Goal: Task Accomplishment & Management: Use online tool/utility

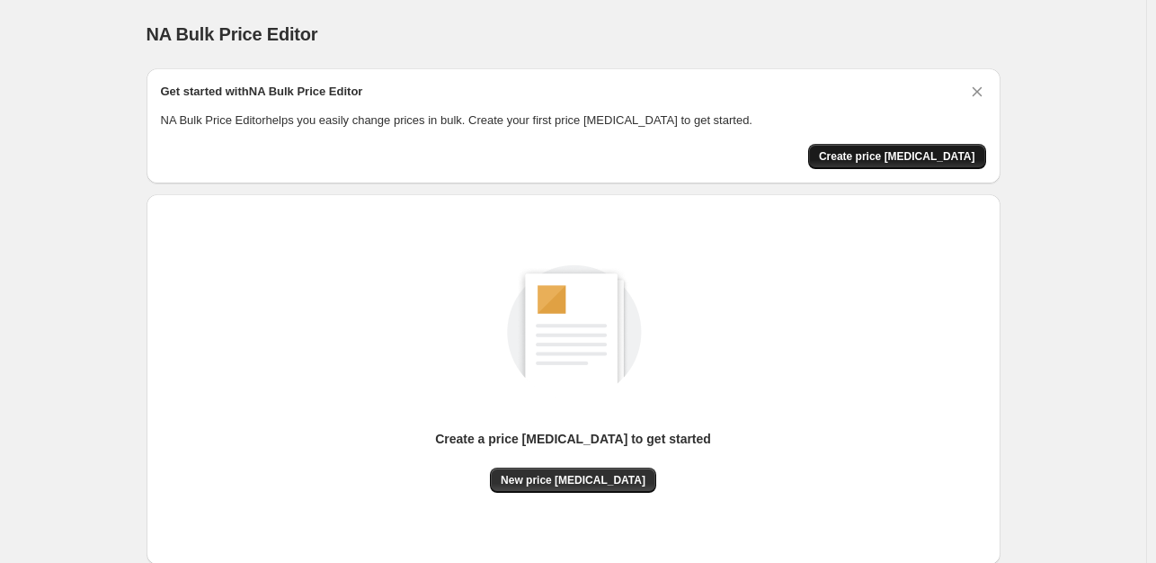
click at [905, 159] on span "Create price change job" at bounding box center [897, 156] width 156 height 14
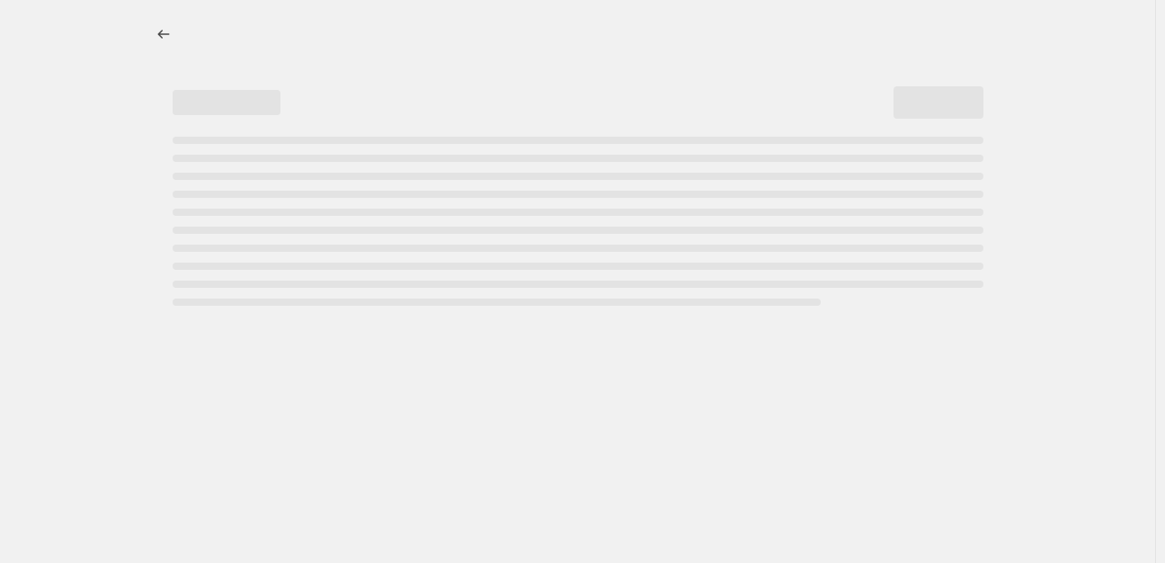
select select "percentage"
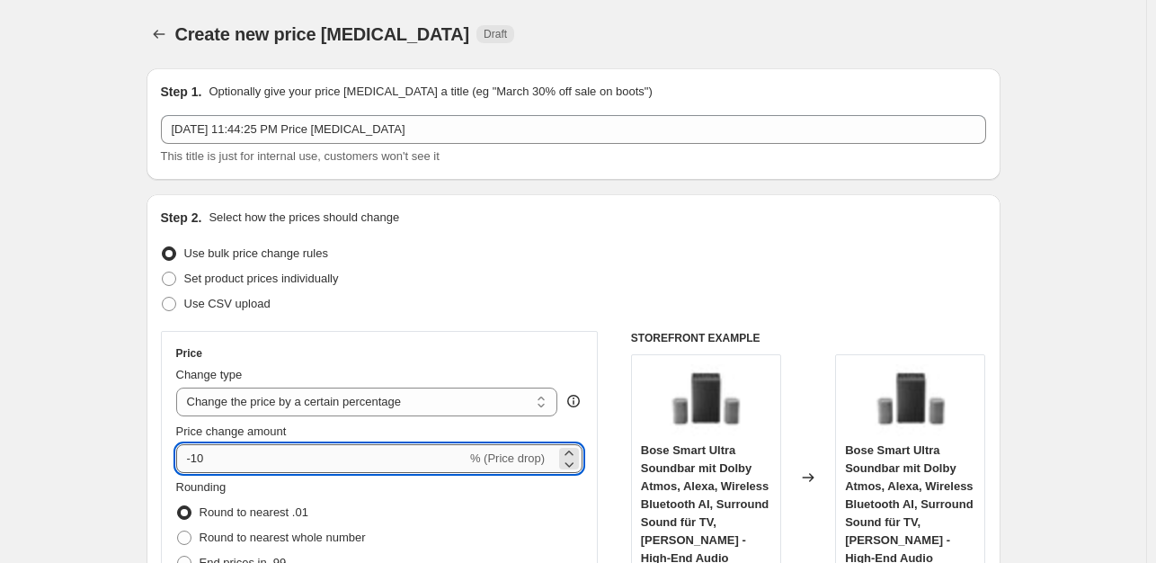
click at [259, 458] on input "-10" at bounding box center [321, 458] width 290 height 29
type input "-1"
type input "-35"
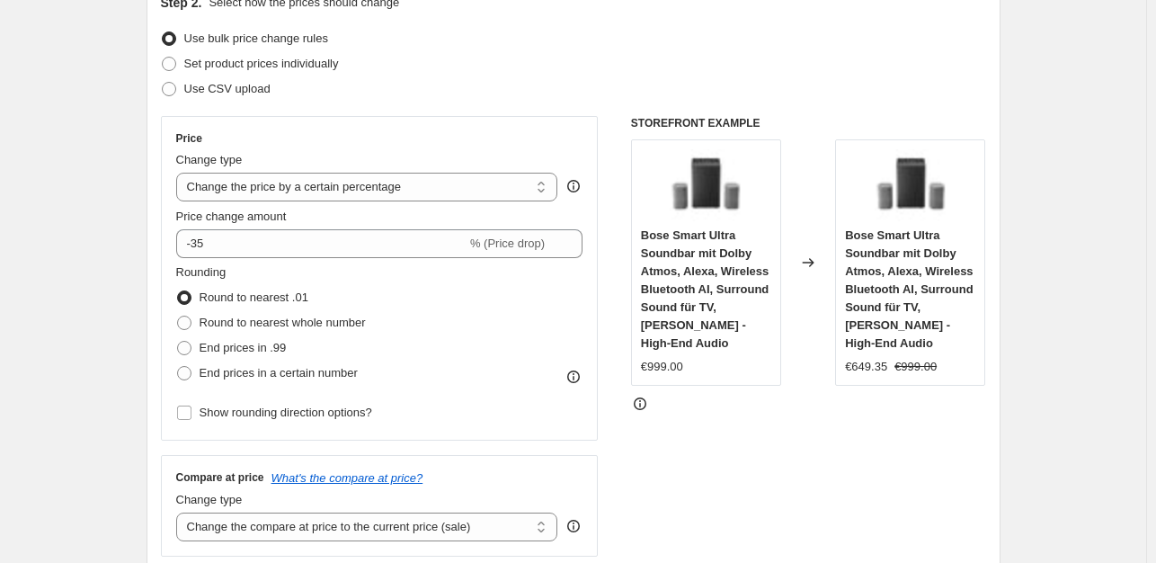
scroll to position [234, 0]
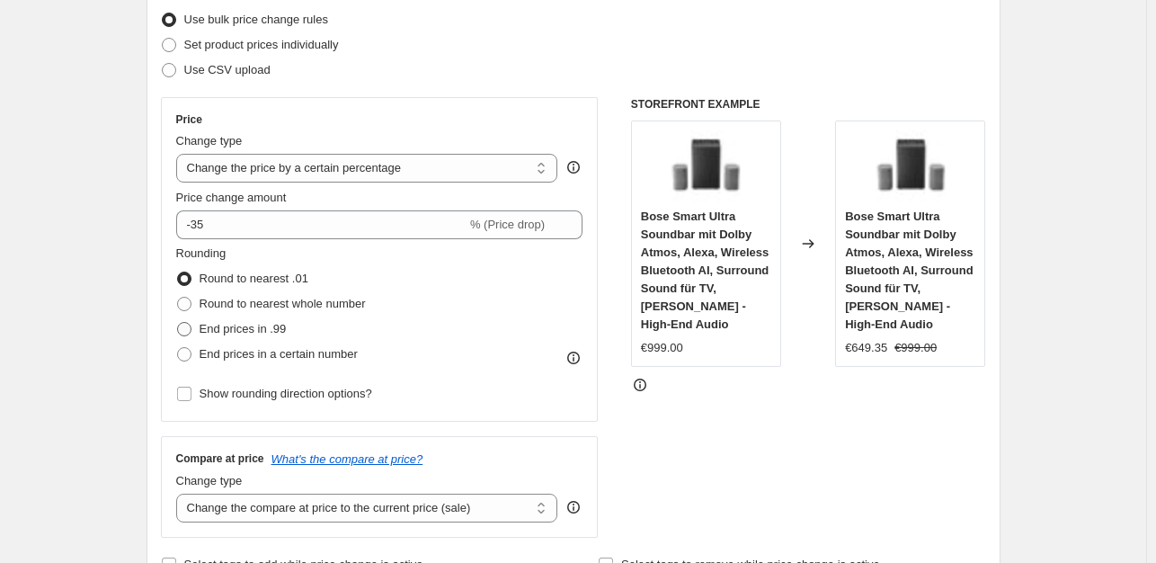
click at [244, 326] on span "End prices in .99" at bounding box center [243, 328] width 87 height 13
click at [178, 323] on input "End prices in .99" at bounding box center [177, 322] width 1 height 1
radio input "true"
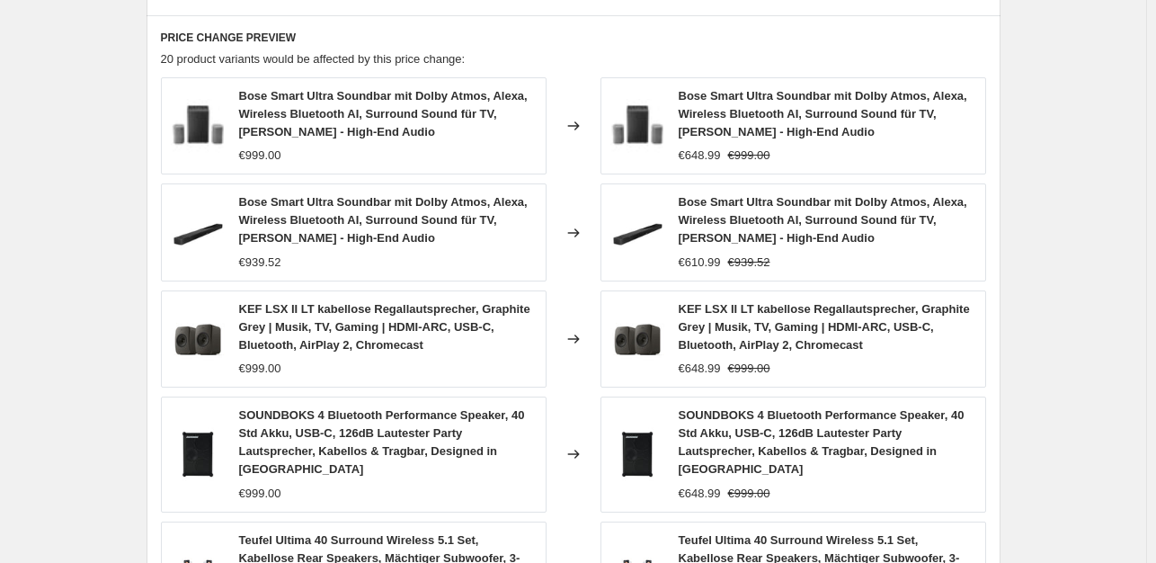
scroll to position [1352, 0]
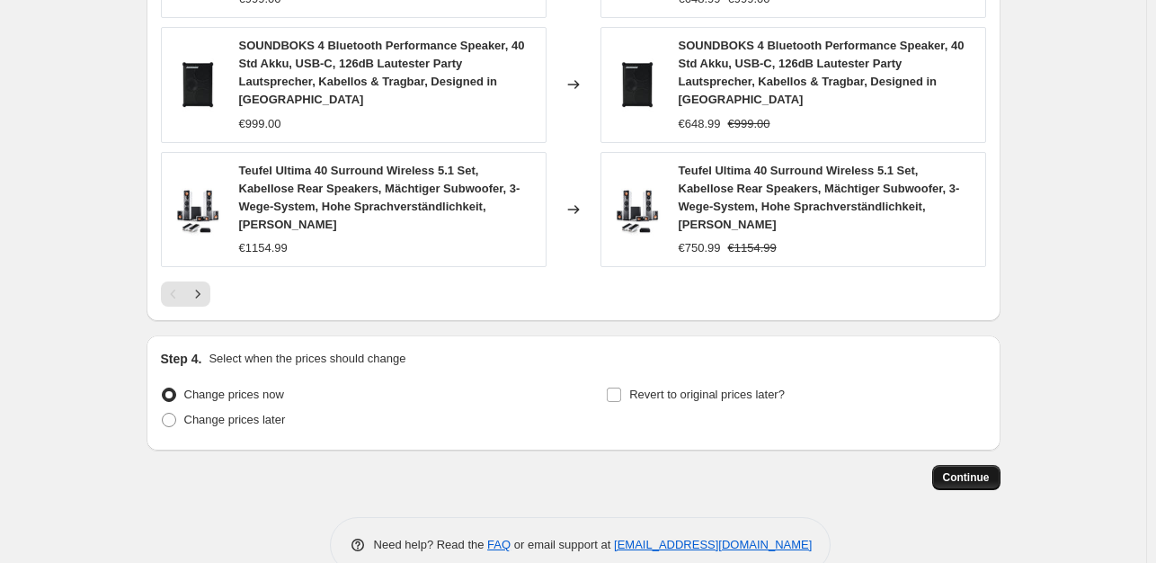
click at [960, 470] on span "Continue" at bounding box center [966, 477] width 47 height 14
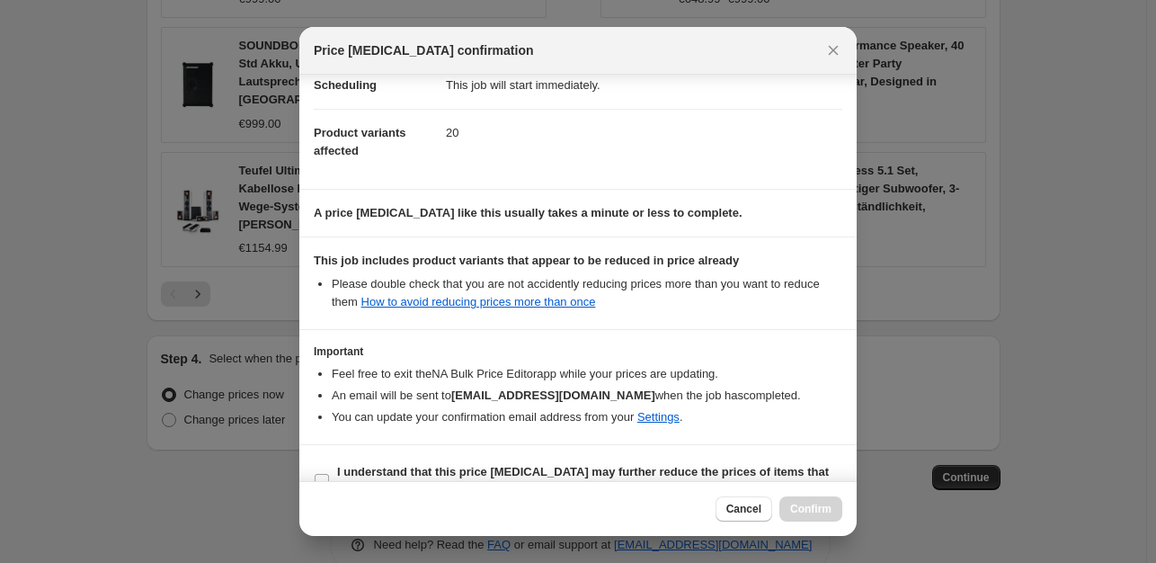
scroll to position [192, 0]
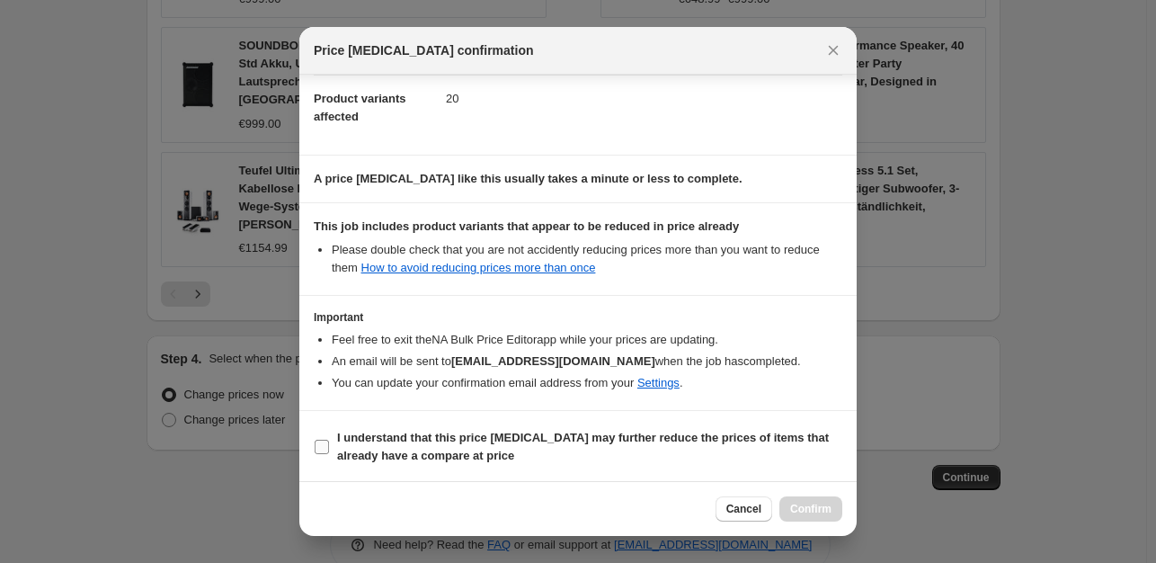
click at [501, 443] on b "I understand that this price change job may further reduce the prices of items …" at bounding box center [583, 446] width 492 height 31
click at [329, 443] on input "I understand that this price change job may further reduce the prices of items …" at bounding box center [322, 447] width 14 height 14
checkbox input "true"
click at [795, 505] on span "Confirm" at bounding box center [810, 509] width 41 height 14
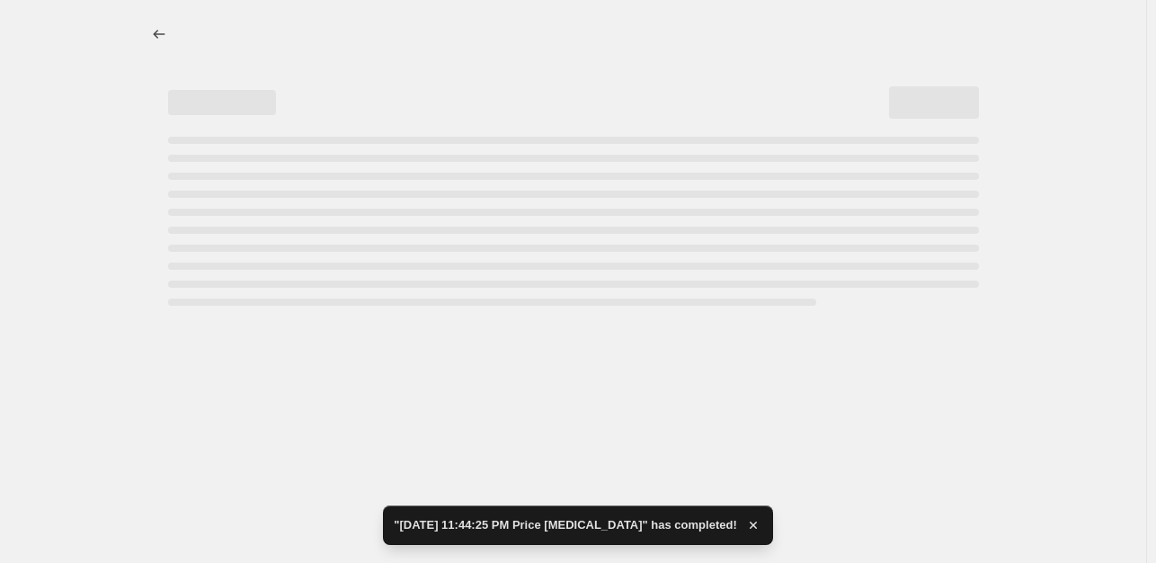
select select "percentage"
